Goal: Information Seeking & Learning: Learn about a topic

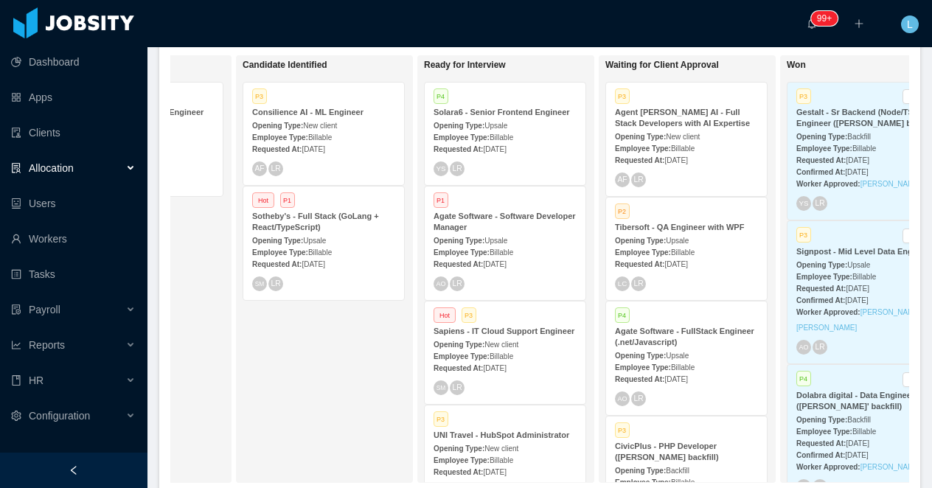
scroll to position [331, 0]
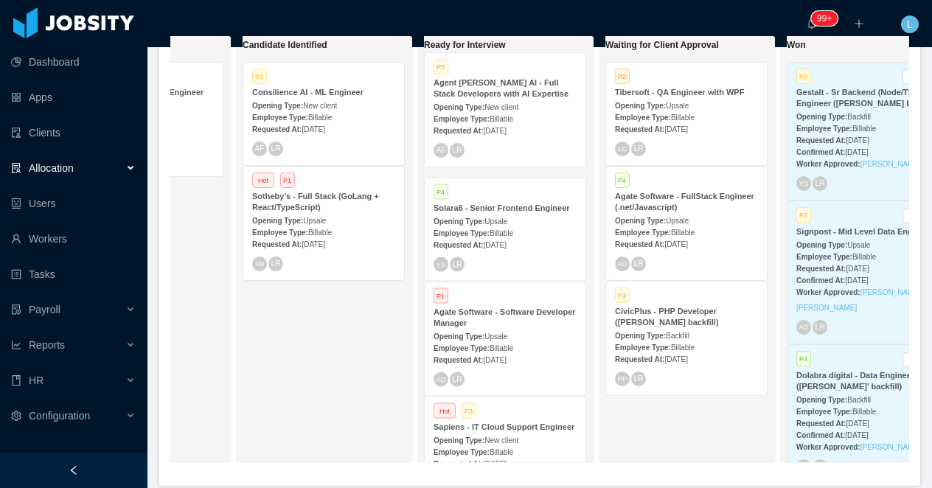
drag, startPoint x: 691, startPoint y: 106, endPoint x: 509, endPoint y: 97, distance: 181.6
click at [509, 97] on div "On Hold Looking for candidate P4 Jobber - Senior Software Engineer (React + Rub…" at bounding box center [539, 254] width 739 height 439
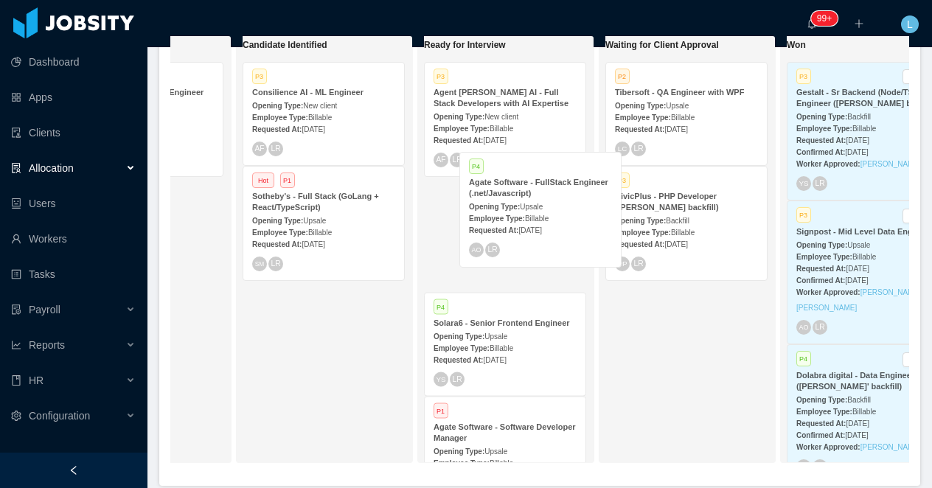
drag, startPoint x: 693, startPoint y: 216, endPoint x: 547, endPoint y: 202, distance: 146.6
click at [547, 202] on div "On Hold Looking for candidate P4 Jobber - Senior Software Engineer (React + Rub…" at bounding box center [539, 254] width 739 height 439
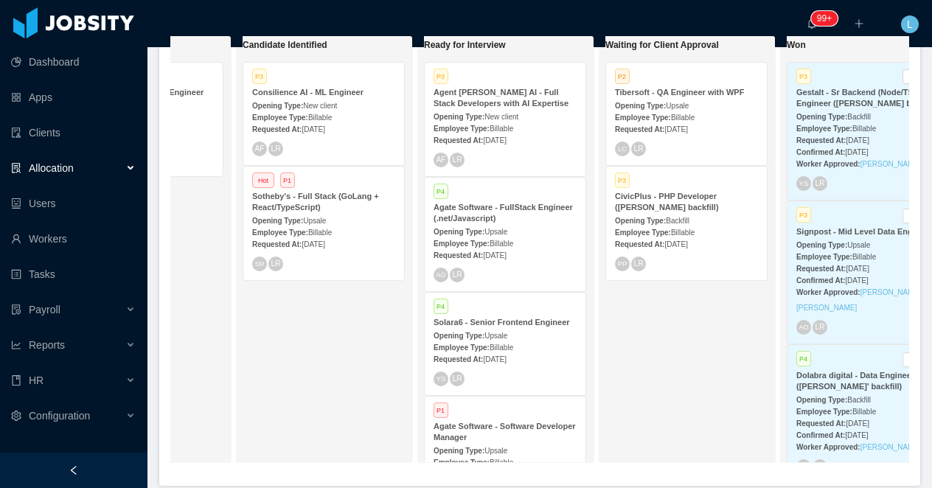
click at [510, 219] on strong "Agate Software - FullStack Engineer (.net/Javascript)" at bounding box center [502, 213] width 139 height 20
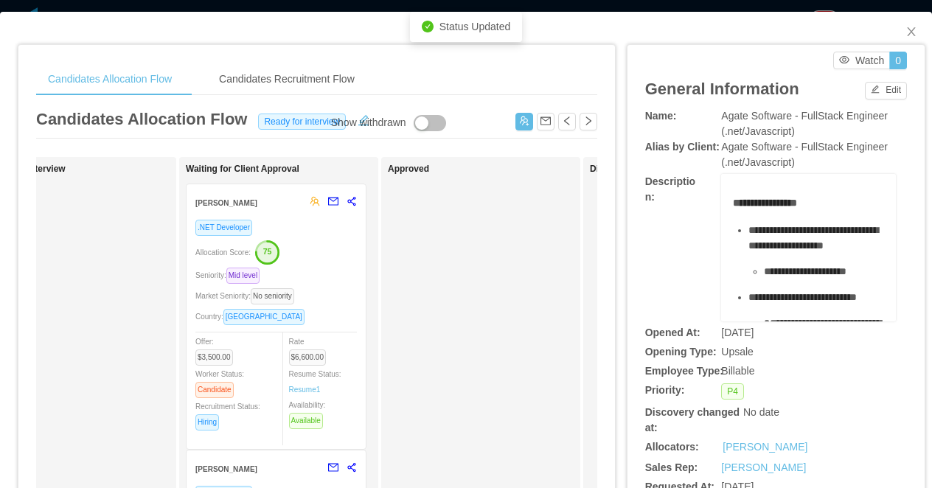
scroll to position [0, 479]
click at [509, 7] on div "Candidates Allocation Flow Candidates Recruitment Flow Candidates Allocation Fl…" at bounding box center [466, 244] width 932 height 488
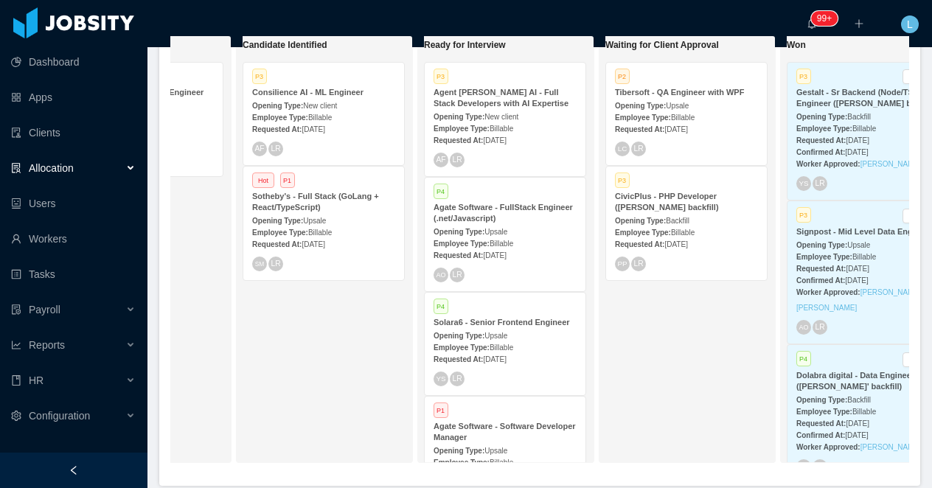
click at [511, 111] on div "Opening Type: New client" at bounding box center [504, 115] width 143 height 15
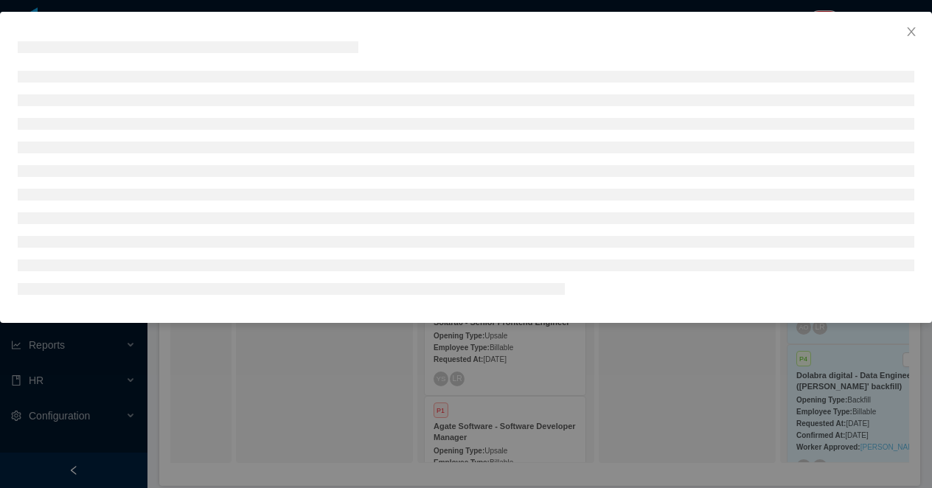
click at [511, 394] on div at bounding box center [466, 244] width 932 height 488
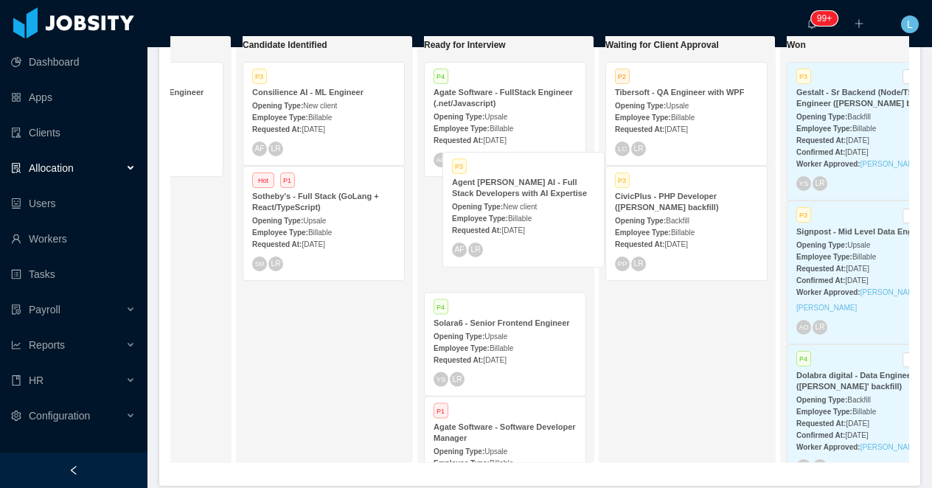
drag, startPoint x: 505, startPoint y: 232, endPoint x: 523, endPoint y: 207, distance: 31.1
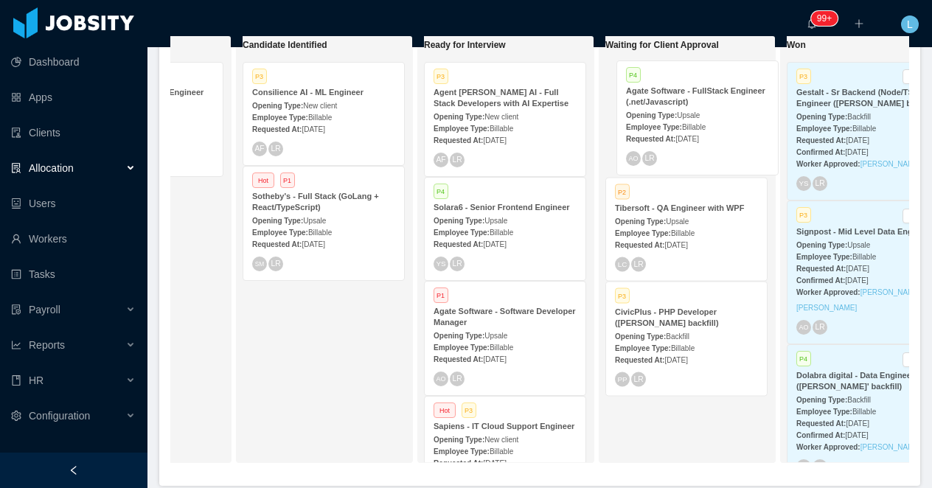
drag, startPoint x: 496, startPoint y: 119, endPoint x: 689, endPoint y: 118, distance: 193.1
click at [689, 118] on div "On Hold Looking for candidate P4 Jobber - Senior Software Engineer (React + Rub…" at bounding box center [539, 254] width 739 height 439
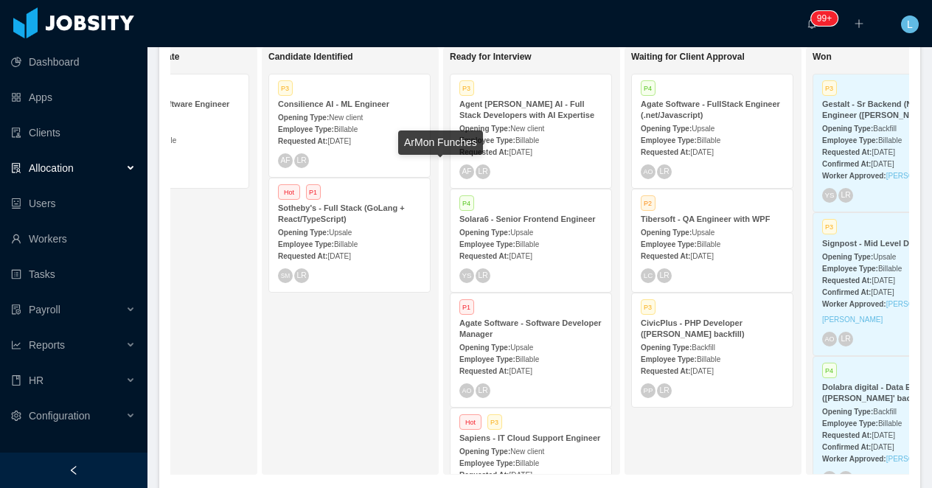
scroll to position [0, 274]
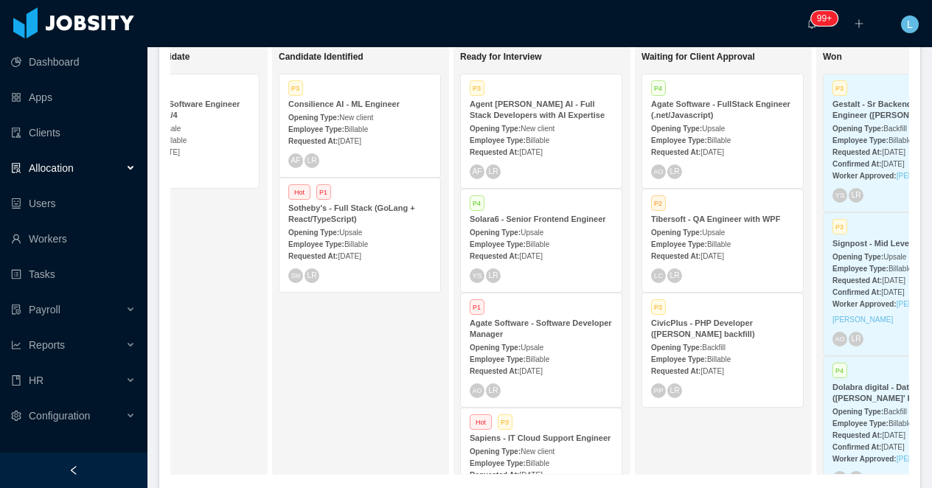
click at [386, 216] on div "Sotheby's - Full Stack (GoLang + React/TypeScript)" at bounding box center [359, 214] width 143 height 22
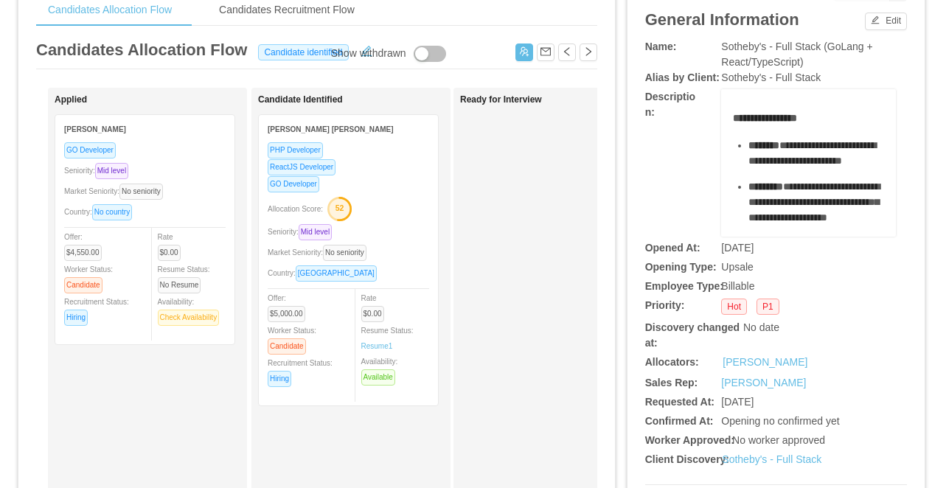
scroll to position [72, 0]
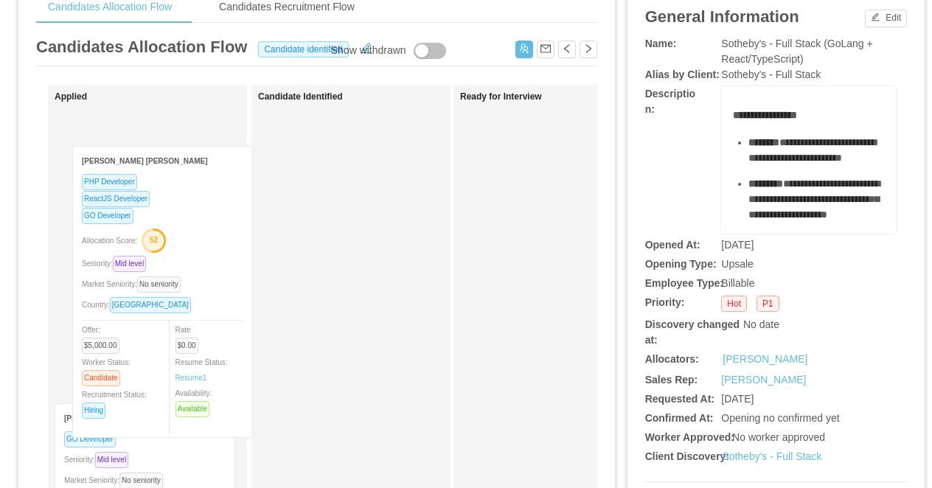
drag, startPoint x: 380, startPoint y: 215, endPoint x: 194, endPoint y: 249, distance: 189.0
click at [194, 249] on div "Applied [PERSON_NAME] GO Developer Seniority: Mid level Market Seniority: No se…" at bounding box center [316, 459] width 561 height 749
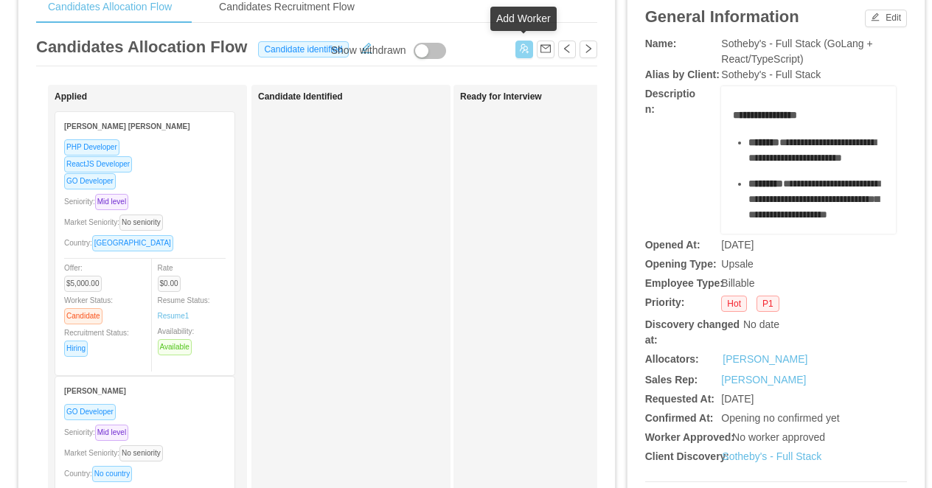
click at [523, 55] on button "button" at bounding box center [524, 50] width 18 height 18
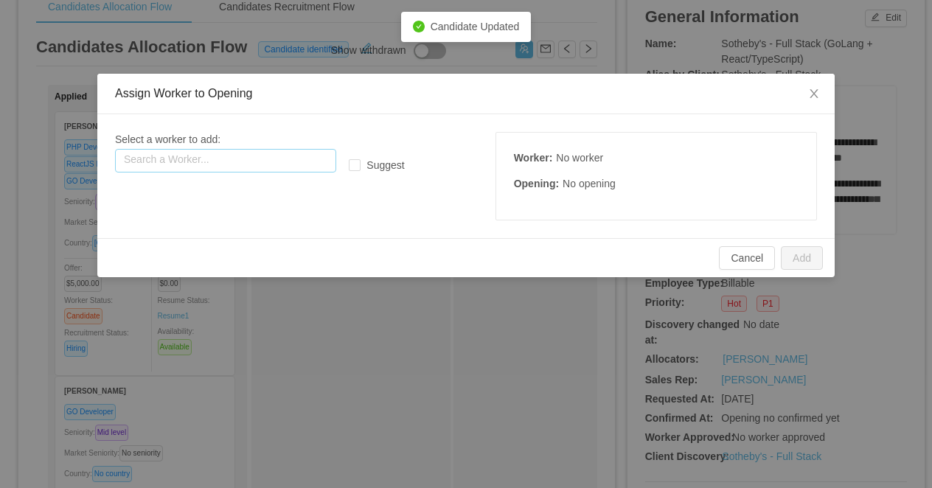
click at [257, 167] on input "text" at bounding box center [225, 161] width 221 height 24
paste input "**********"
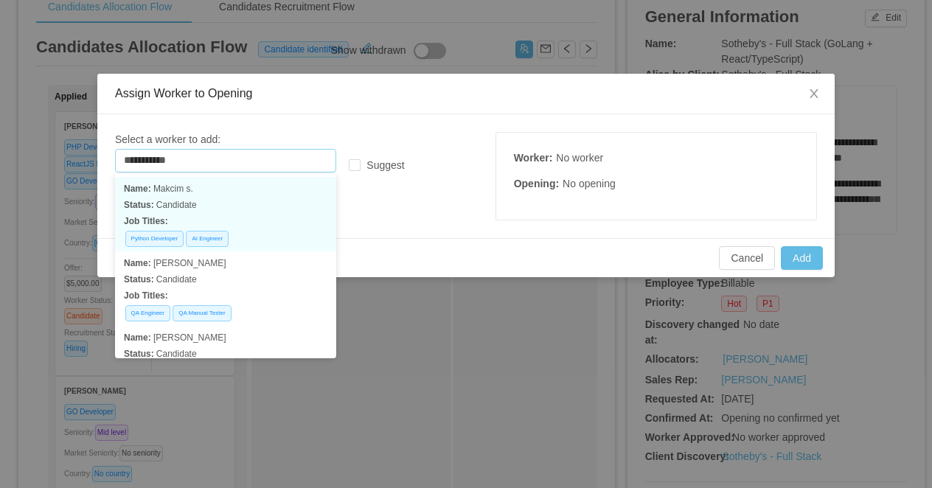
type input "**********"
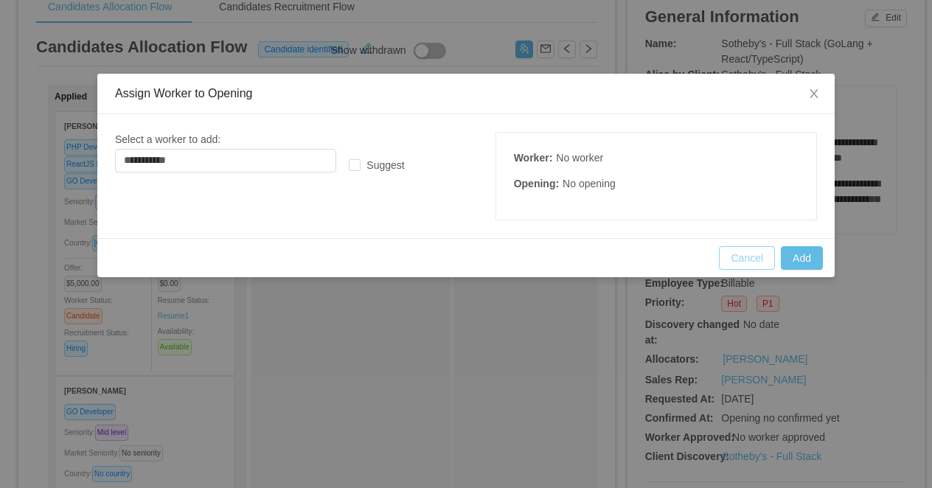
click at [749, 262] on button "Cancel" at bounding box center [747, 258] width 56 height 24
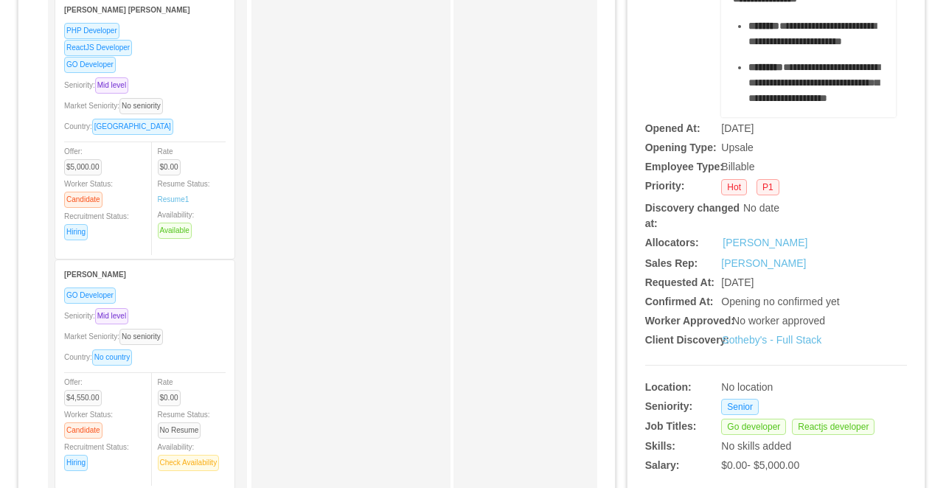
scroll to position [0, 0]
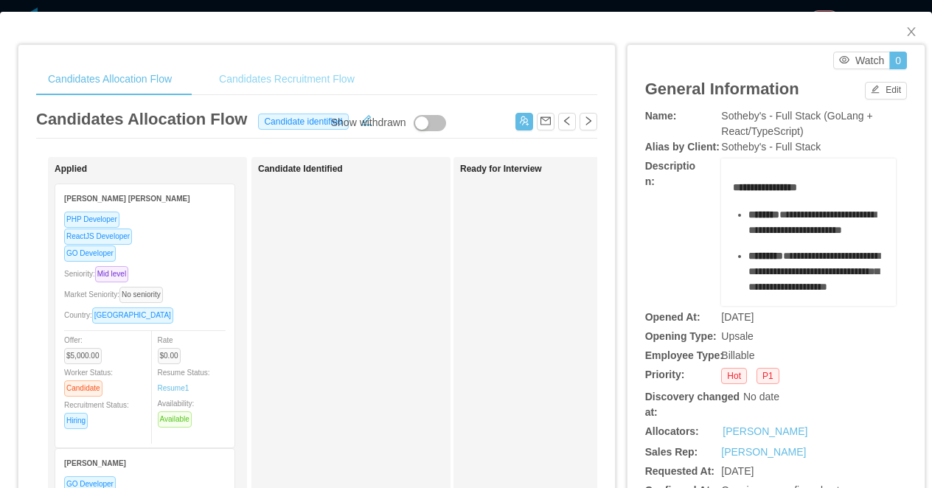
click at [293, 87] on div "Candidates Recruitment Flow" at bounding box center [286, 79] width 159 height 33
